Goal: Register for event/course

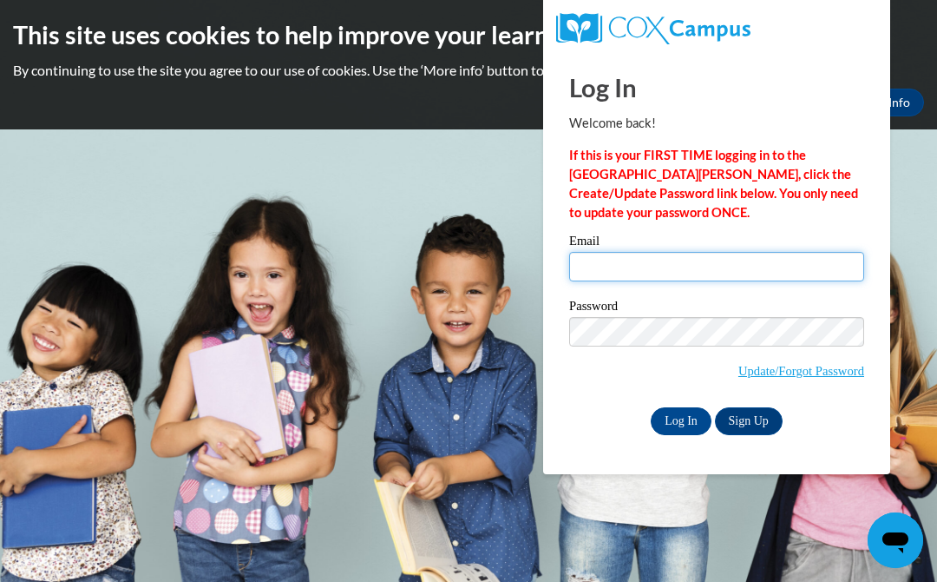
click at [619, 263] on input "Email" at bounding box center [716, 267] width 295 height 30
type input "sonyalath37@gmail.com"
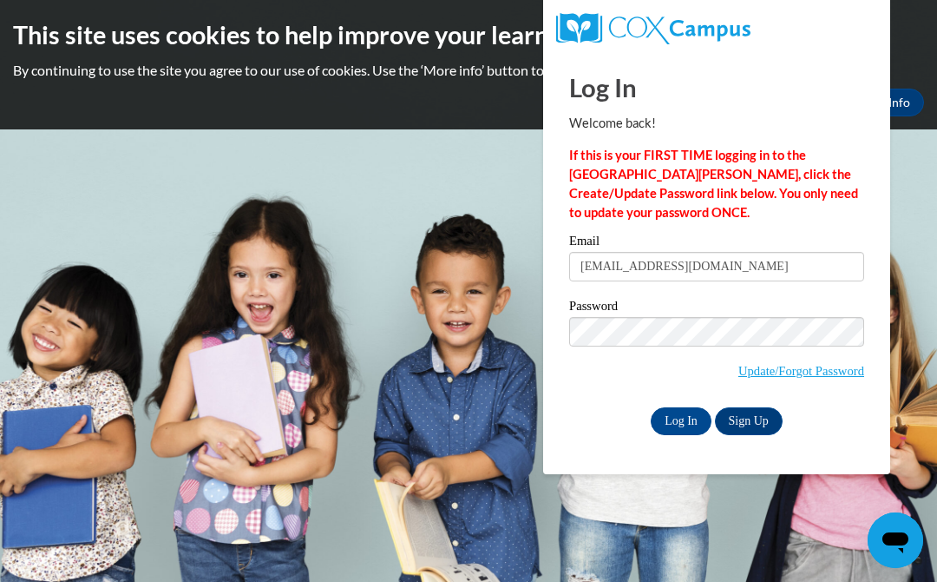
click at [676, 423] on input "Log In" at bounding box center [681, 421] width 61 height 28
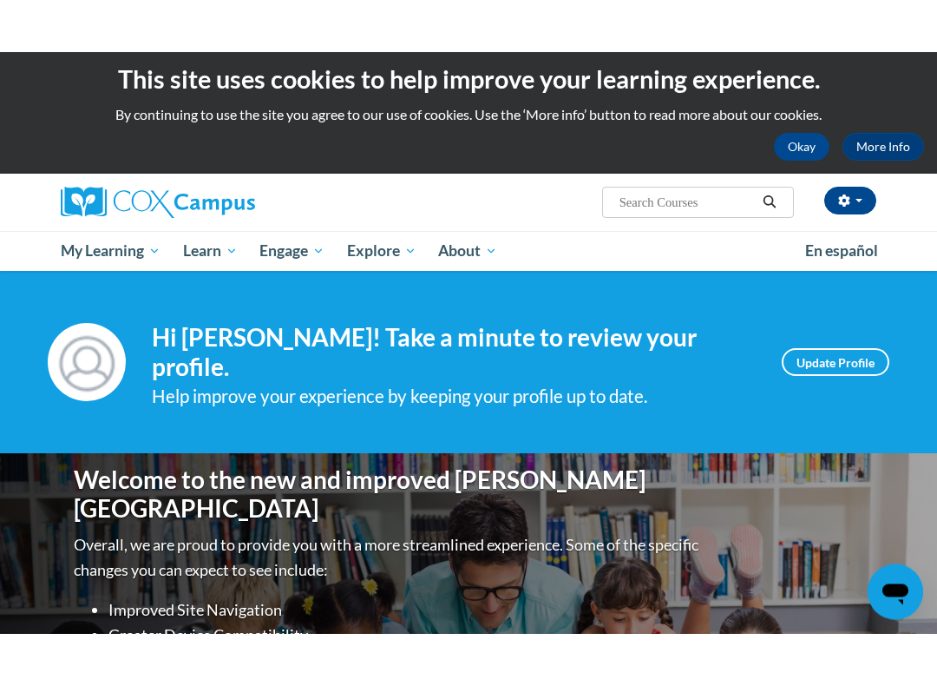
scroll to position [3, 0]
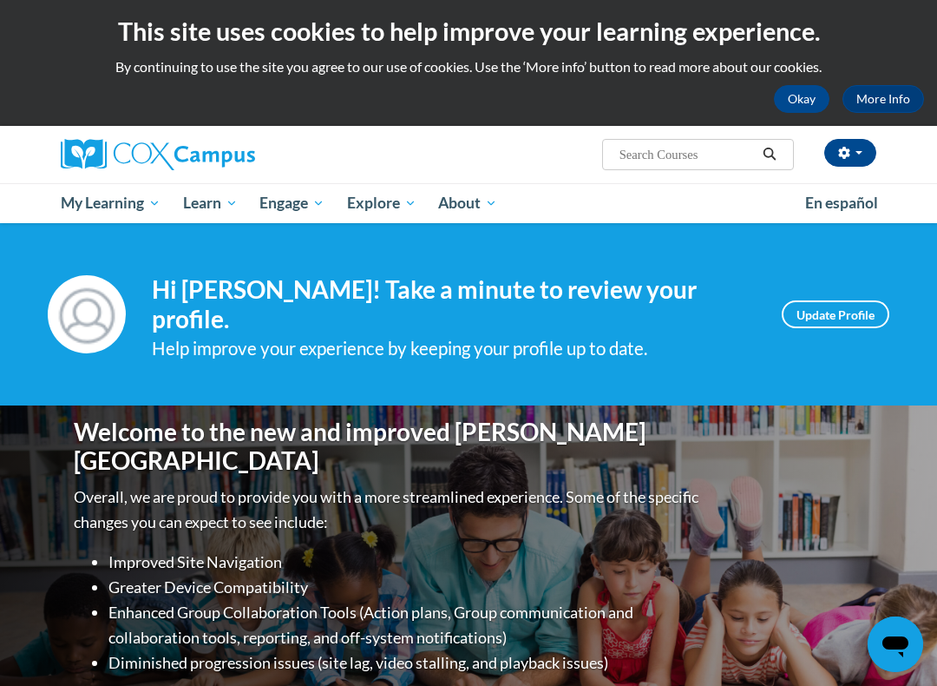
click at [0, 0] on span "All Courses" at bounding box center [0, 0] width 0 height 0
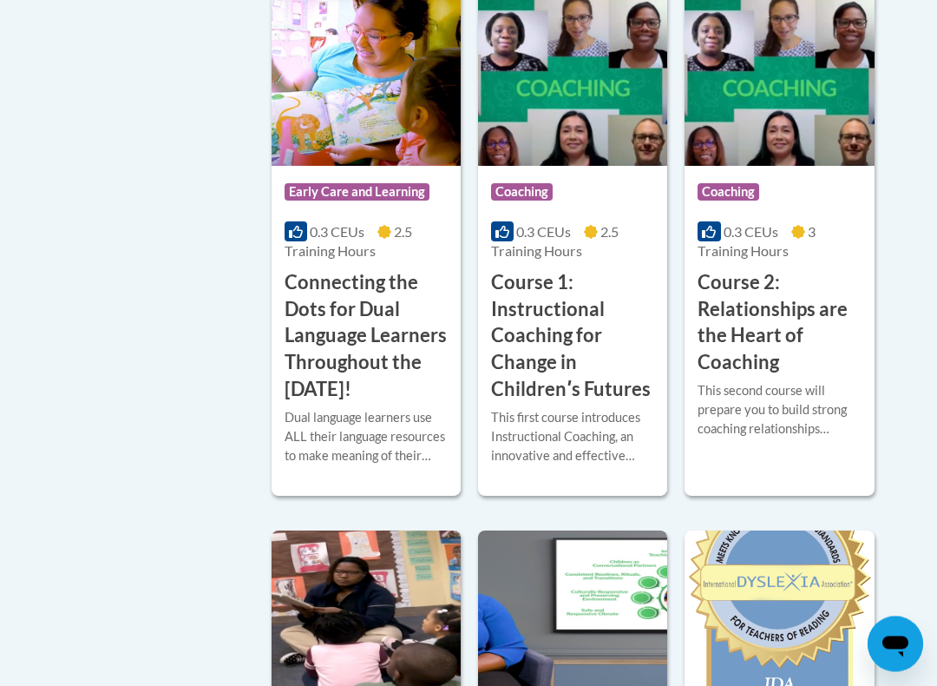
scroll to position [1035, 0]
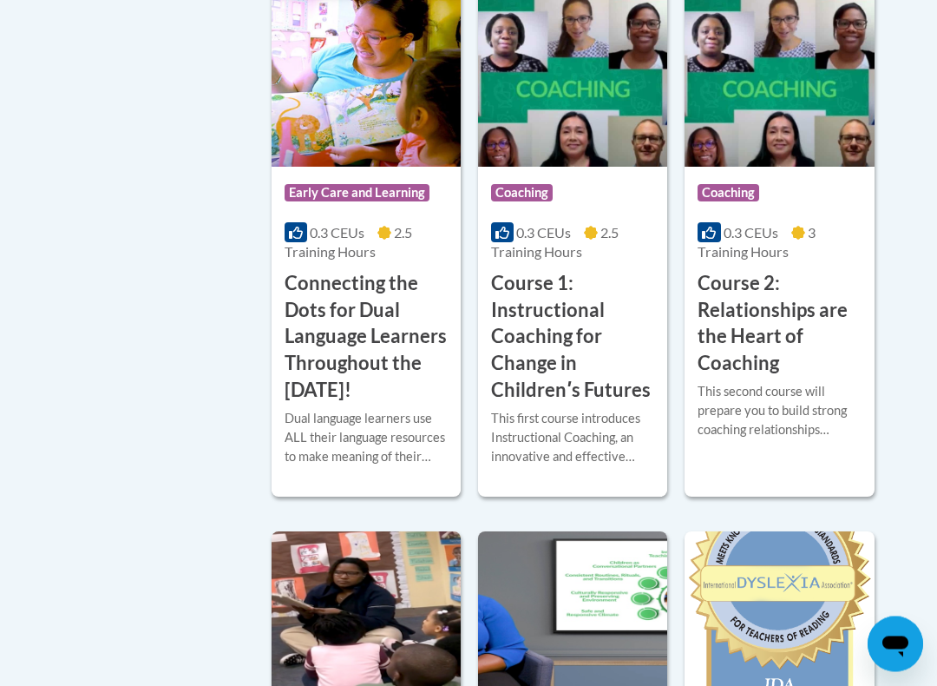
click at [541, 356] on h3 "Course 1: Instructional Coaching for Change in Childrenʹs Futures" at bounding box center [572, 338] width 163 height 134
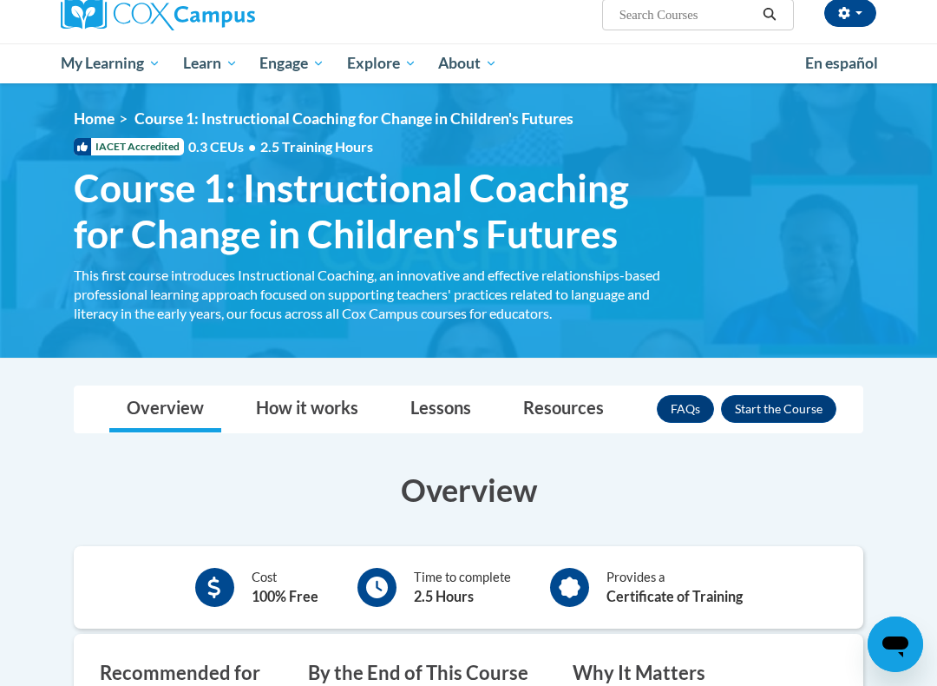
scroll to position [141, 0]
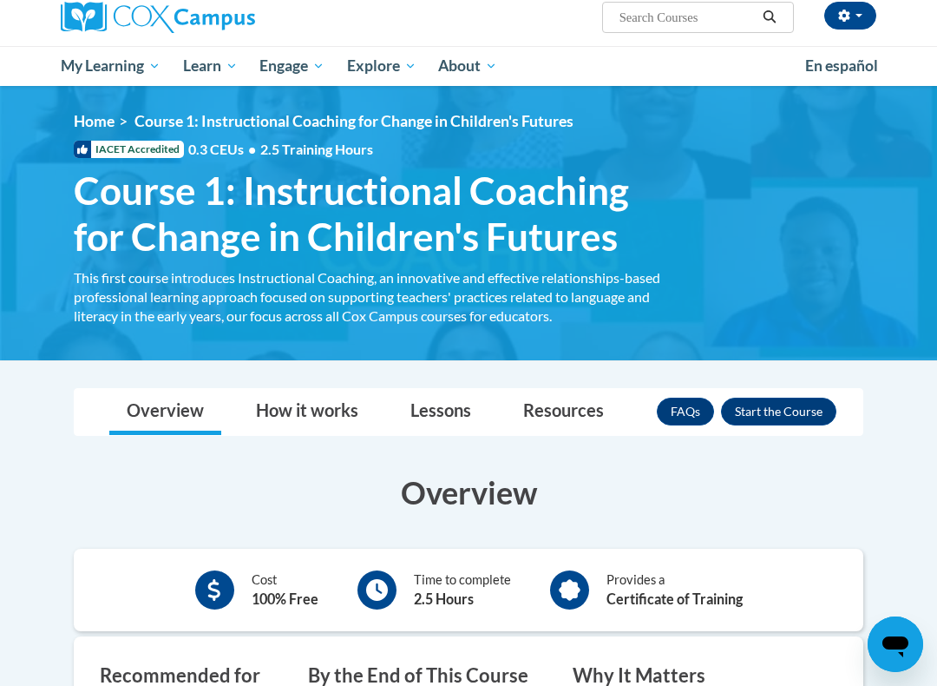
click at [785, 408] on button "Enroll" at bounding box center [778, 412] width 115 height 28
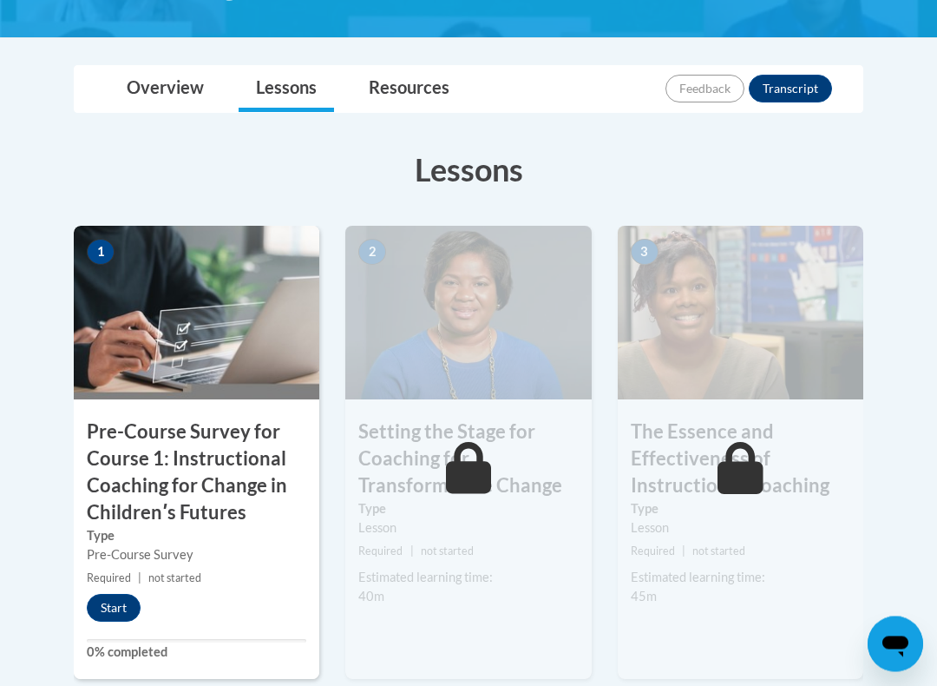
scroll to position [399, 0]
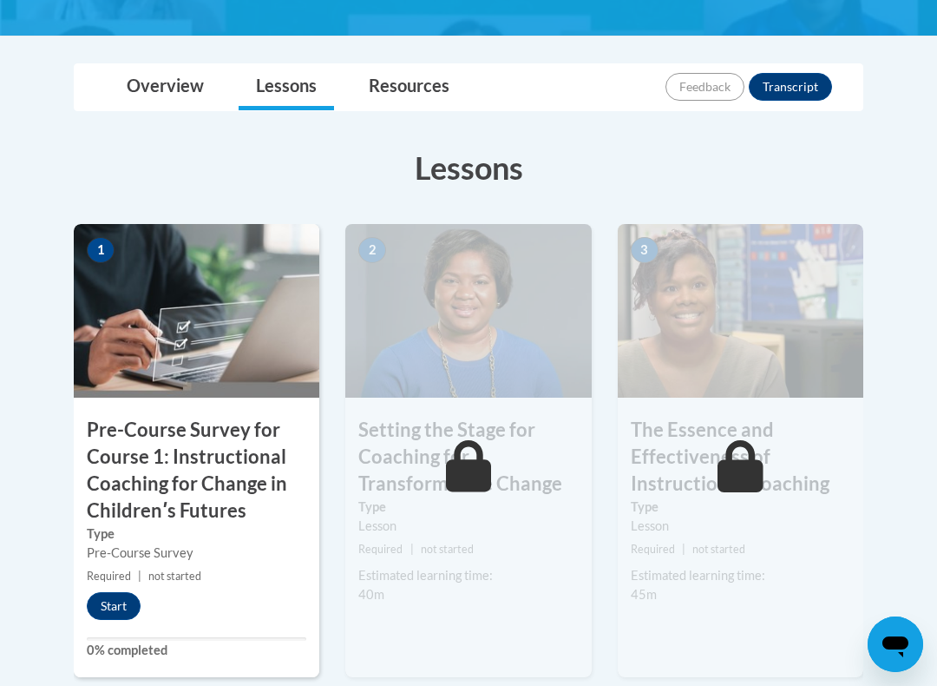
click at [121, 581] on button "Start" at bounding box center [114, 606] width 54 height 28
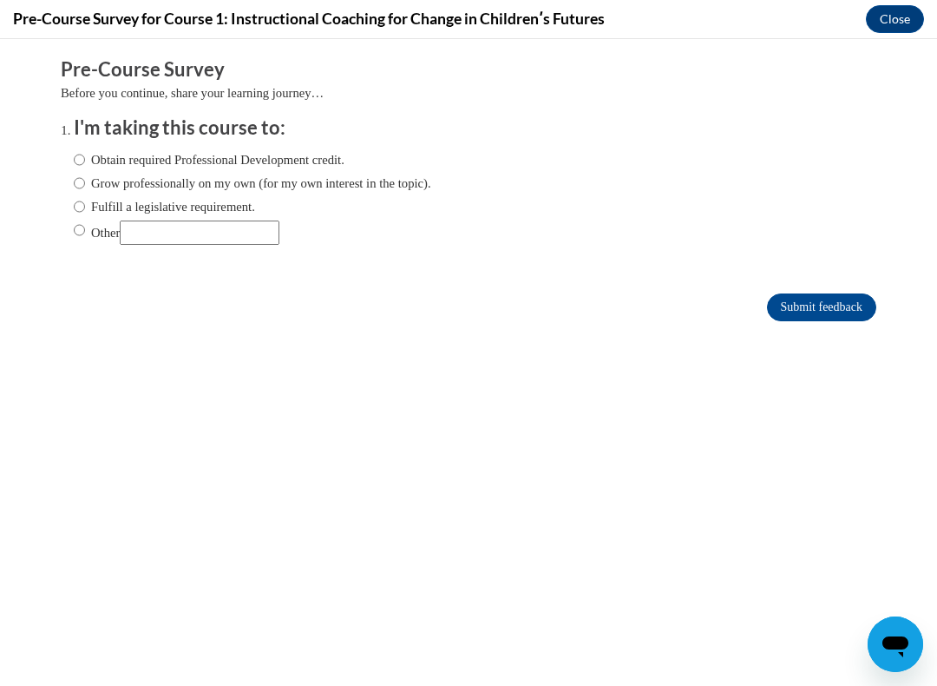
scroll to position [0, 0]
click at [84, 151] on input "Obtain required Professional Development credit." at bounding box center [79, 159] width 11 height 19
radio input "true"
click at [833, 319] on input "Submit feedback" at bounding box center [821, 307] width 109 height 28
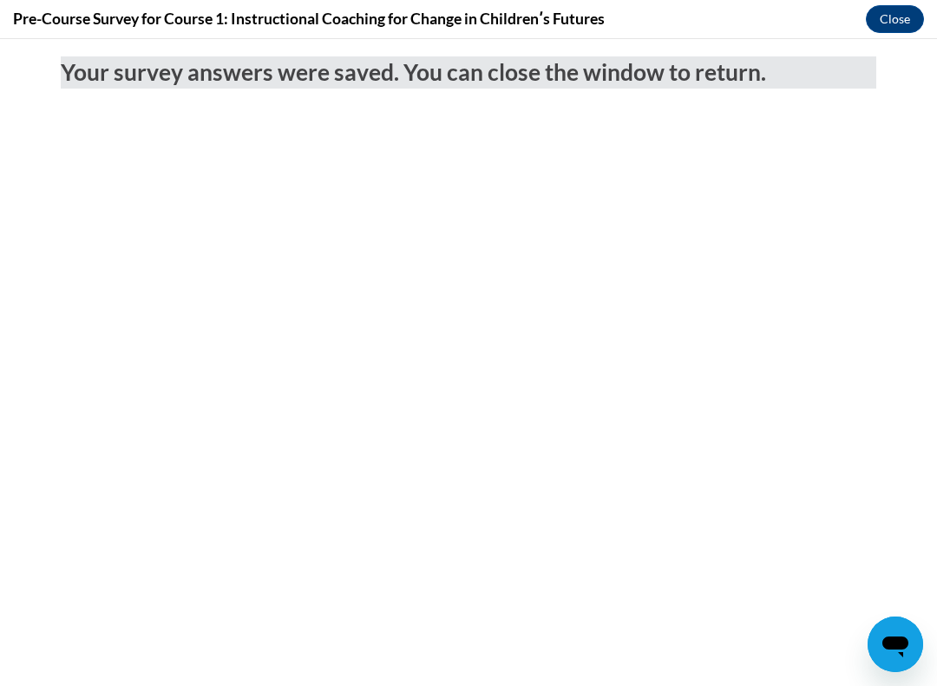
click at [905, 30] on button "Close" at bounding box center [895, 19] width 58 height 28
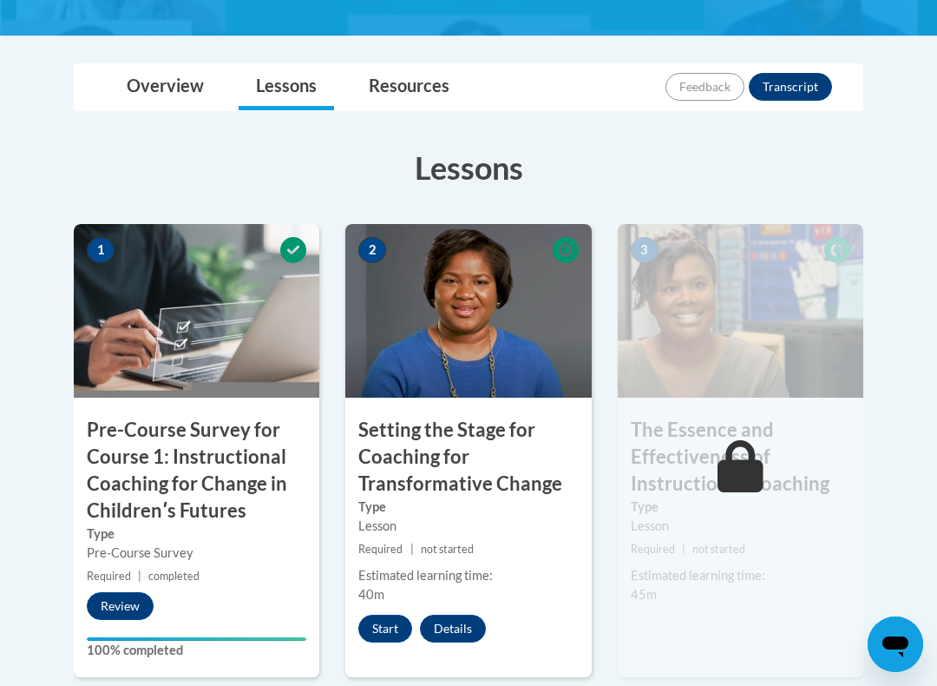
click at [454, 458] on h3 "Setting the Stage for Coaching for Transformative Change" at bounding box center [468, 457] width 246 height 80
click at [454, 462] on h3 "Setting the Stage for Coaching for Transformative Change" at bounding box center [468, 457] width 246 height 80
click at [381, 581] on button "Start" at bounding box center [385, 629] width 54 height 28
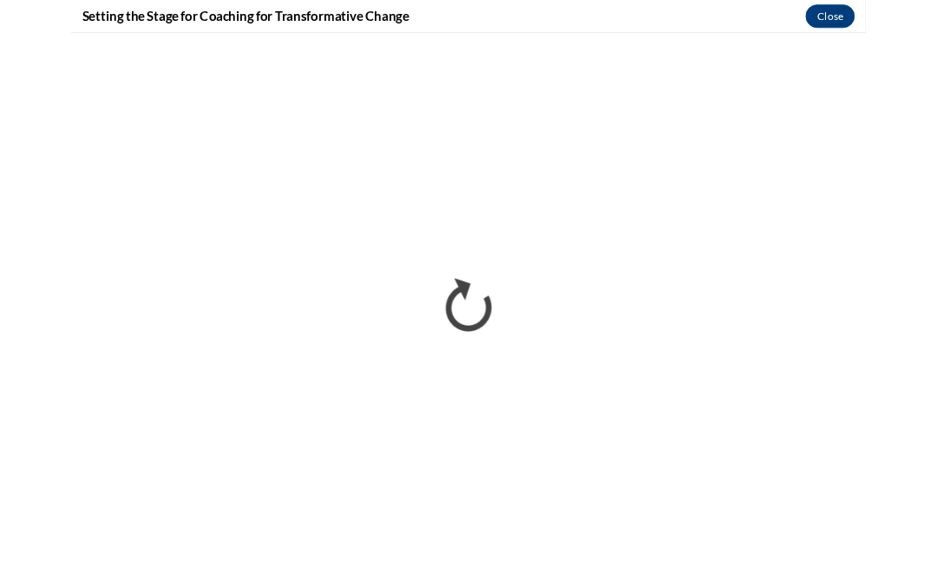
scroll to position [455, 0]
